Goal: Answer question/provide support: Share knowledge or assist other users

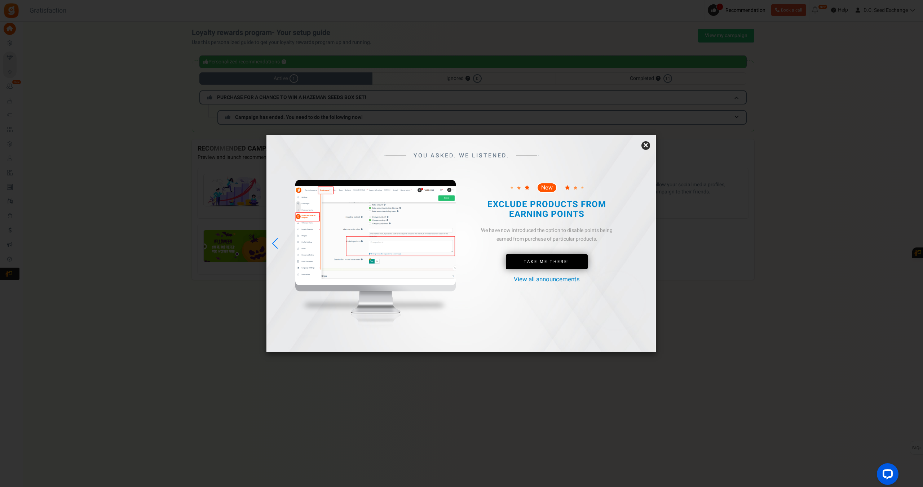
click at [274, 239] on div "Previous slide" at bounding box center [275, 244] width 10 height 16
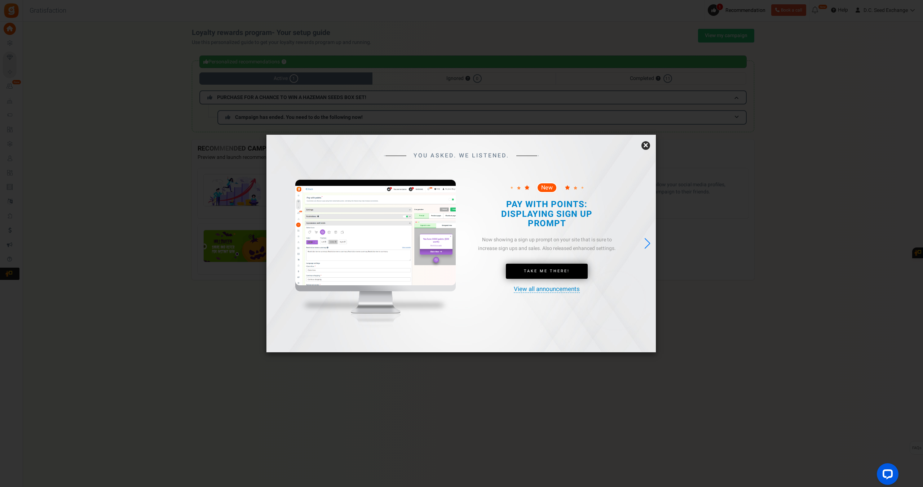
click at [525, 291] on link "View all announcements" at bounding box center [547, 289] width 66 height 7
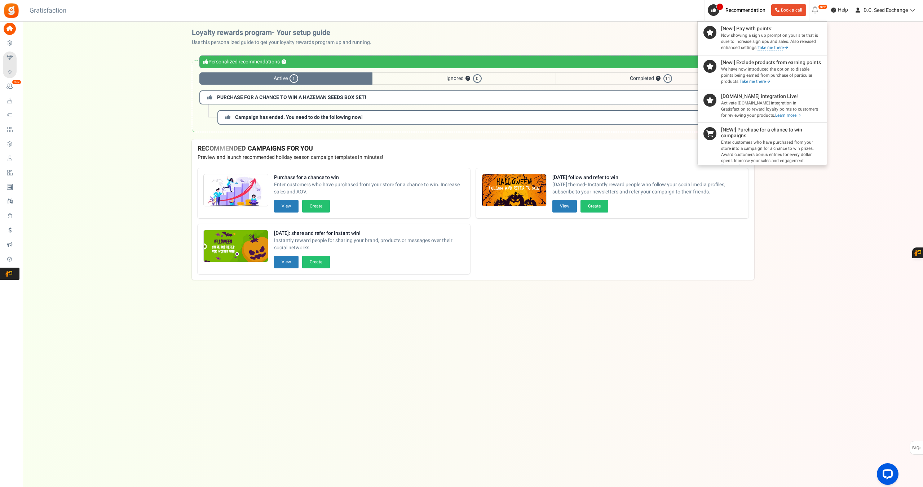
click at [738, 99] on h4 "[DOMAIN_NAME] integration Live!" at bounding box center [771, 96] width 100 height 5
click at [775, 118] on link "Learn more" at bounding box center [788, 115] width 26 height 5
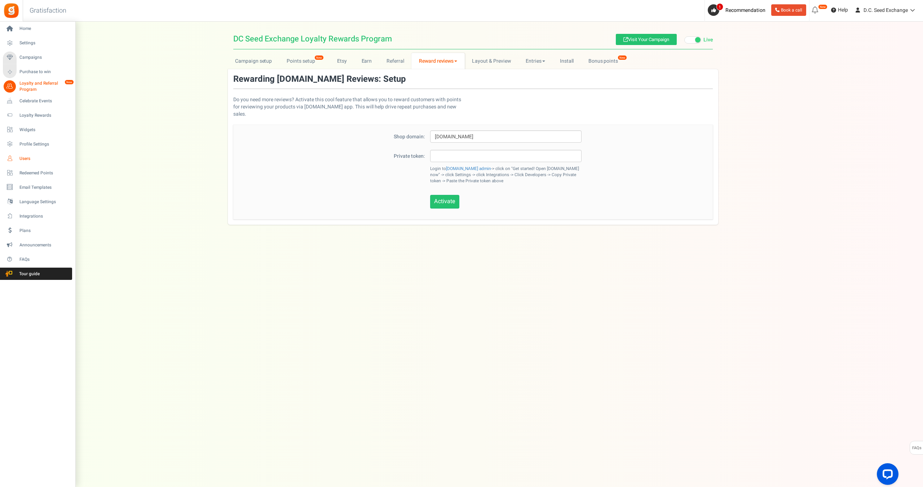
click at [25, 156] on span "Users" at bounding box center [44, 159] width 50 height 6
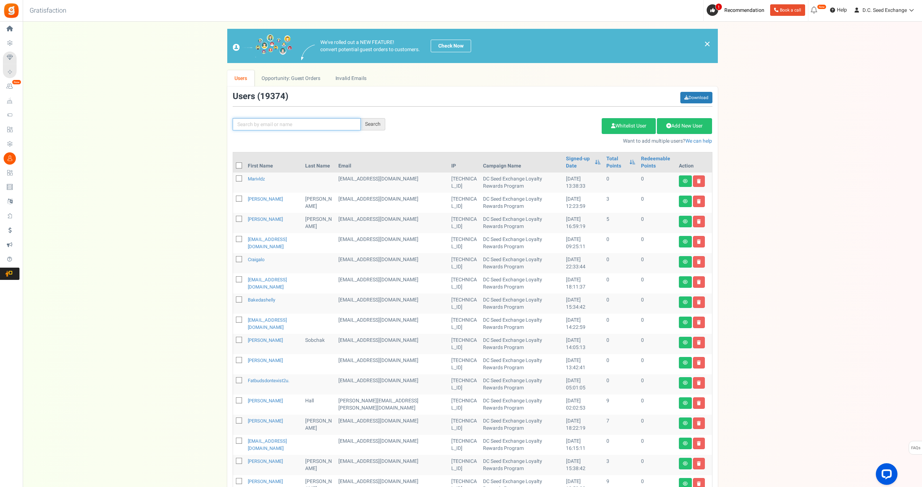
click at [286, 124] on input "text" at bounding box center [297, 124] width 128 height 12
paste input "[EMAIL_ADDRESS][DOMAIN_NAME]"
type input "[EMAIL_ADDRESS][DOMAIN_NAME]"
click at [379, 124] on div "Search" at bounding box center [373, 124] width 25 height 12
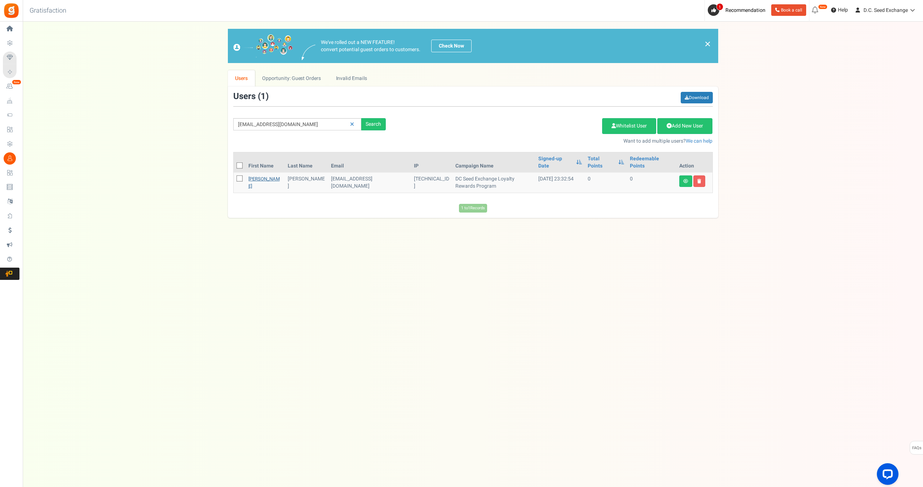
click at [258, 176] on link "[PERSON_NAME]" at bounding box center [263, 183] width 31 height 14
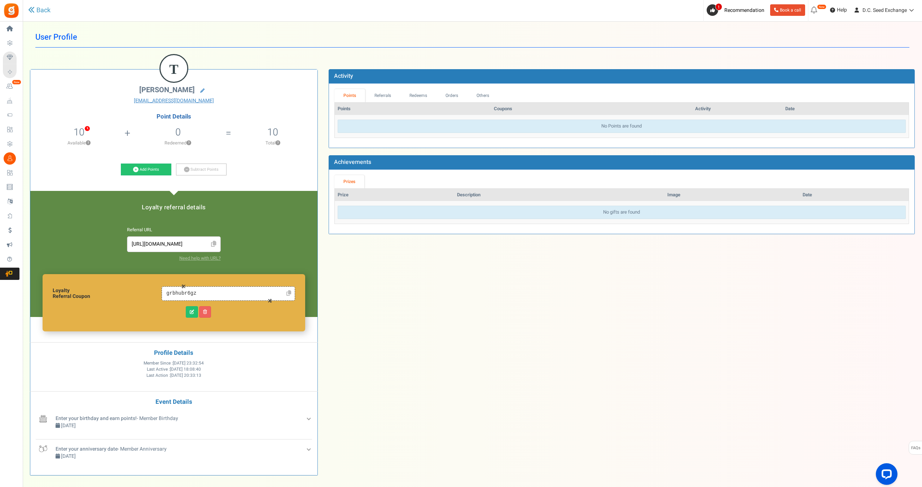
scroll to position [0, 0]
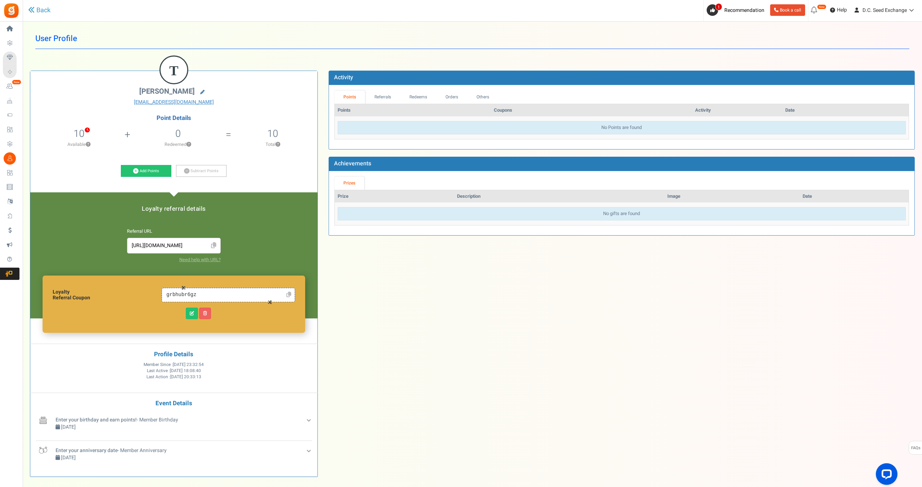
click at [200, 90] on icon at bounding box center [202, 92] width 4 height 4
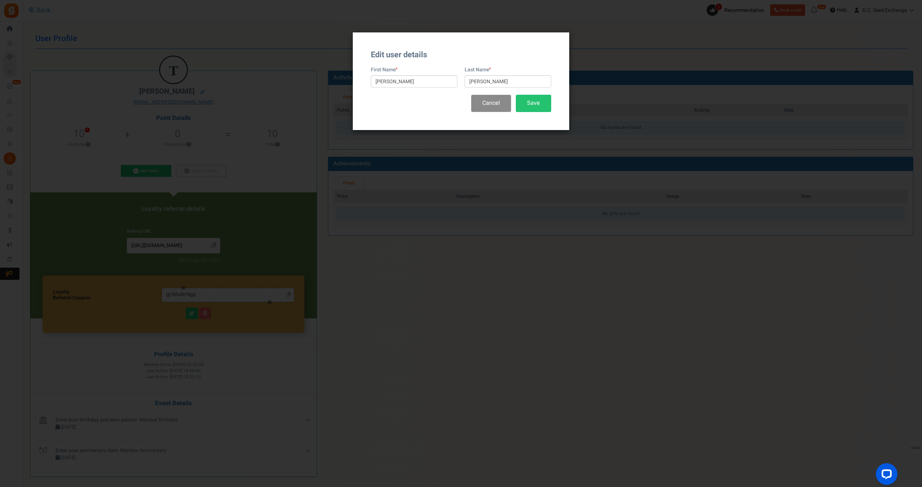
click at [487, 108] on button "Cancel" at bounding box center [491, 103] width 40 height 17
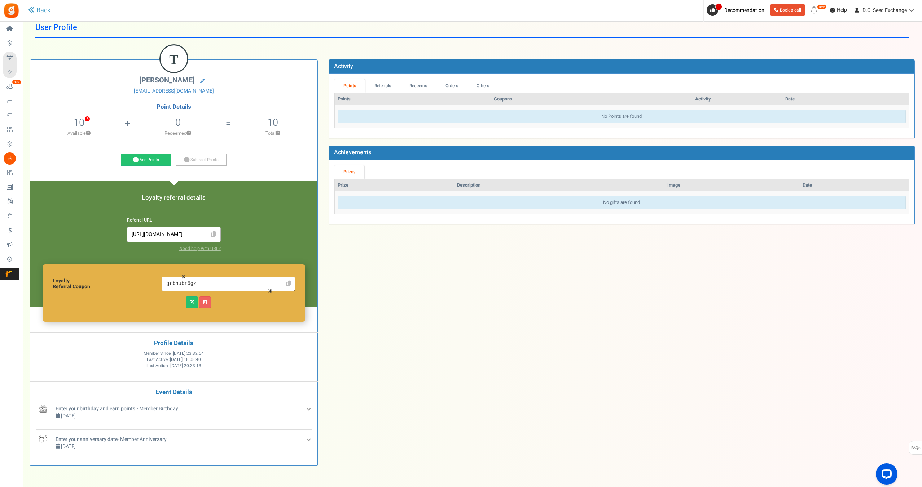
scroll to position [0, 0]
